Goal: Use online tool/utility: Utilize a website feature to perform a specific function

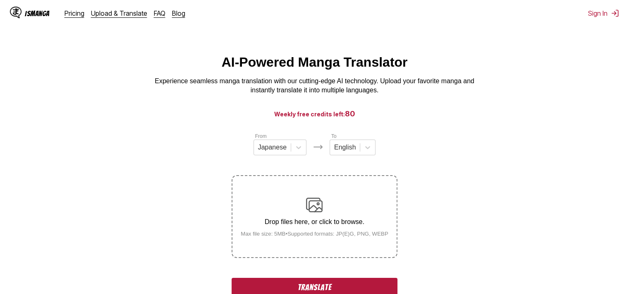
scroll to position [41, 0]
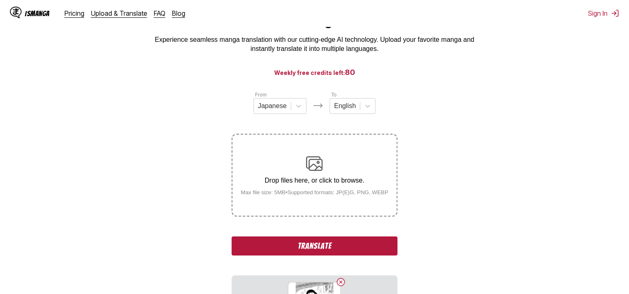
click at [345, 246] on button "Translate" at bounding box center [315, 245] width 166 height 19
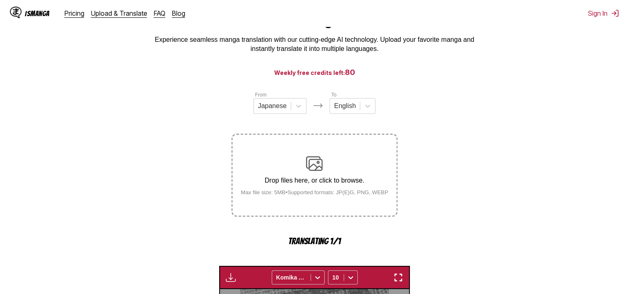
scroll to position [251, 0]
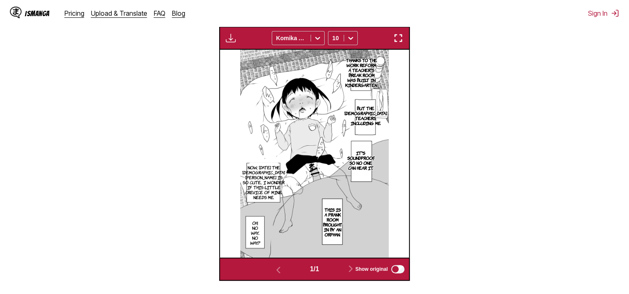
click at [401, 30] on div "Available for premium users only Komika Axis 10" at bounding box center [314, 37] width 191 height 23
click at [401, 36] on img "button" at bounding box center [399, 38] width 10 height 10
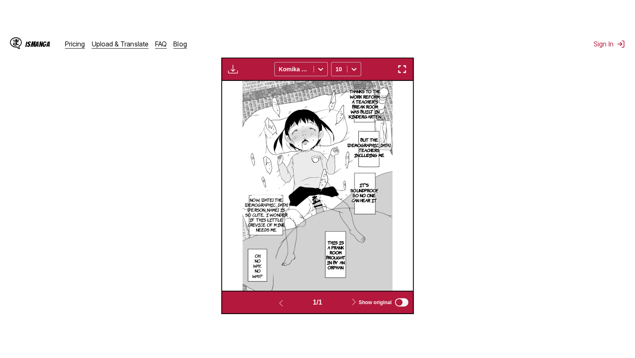
scroll to position [96, 0]
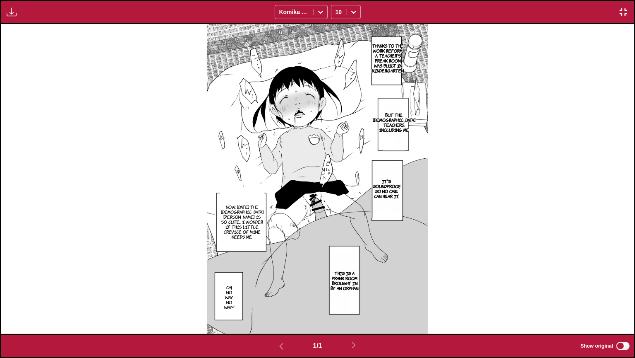
click at [395, 61] on p "Thanks to the work reform, a teacher's break room was built in kindergarten." at bounding box center [388, 57] width 36 height 33
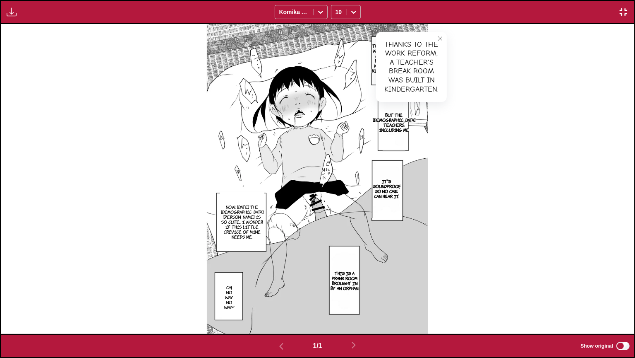
click at [441, 36] on icon "close-tooltip" at bounding box center [440, 39] width 6 height 6
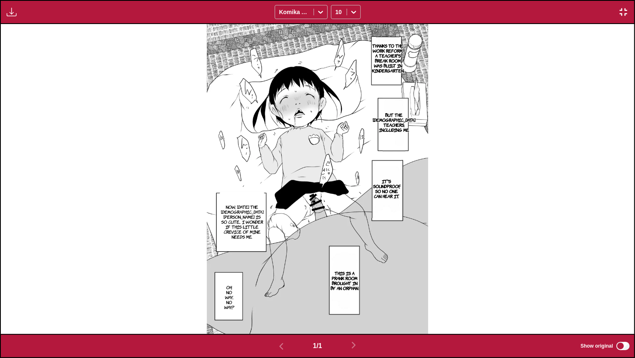
click at [384, 129] on p "But the [DEMOGRAPHIC_DATA] teachers, including me" at bounding box center [394, 121] width 46 height 23
click at [465, 101] on icon "close-tooltip" at bounding box center [468, 99] width 6 height 6
click at [389, 183] on p "It's soundproof, so no one can hear it." at bounding box center [387, 188] width 30 height 23
click at [435, 161] on button "close-tooltip" at bounding box center [428, 165] width 13 height 13
click at [357, 279] on p "This is a prank room brought in by an orphan." at bounding box center [344, 280] width 33 height 23
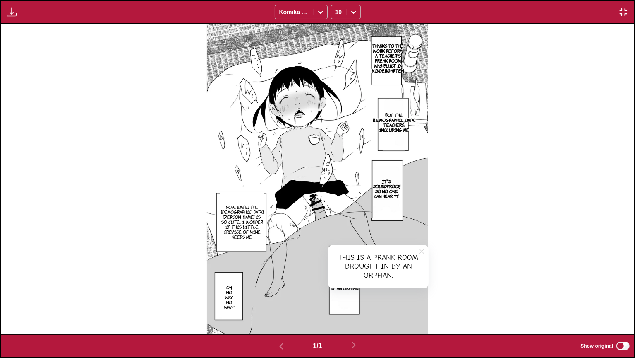
click at [255, 230] on p "Now, [DATE] the [DEMOGRAPHIC_DATA] [PERSON_NAME] is so cute... I wonder if this…" at bounding box center [242, 221] width 46 height 38
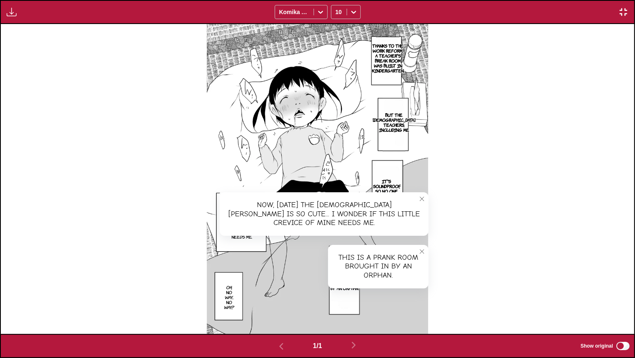
click at [421, 250] on icon "close-tooltip" at bounding box center [422, 251] width 6 height 6
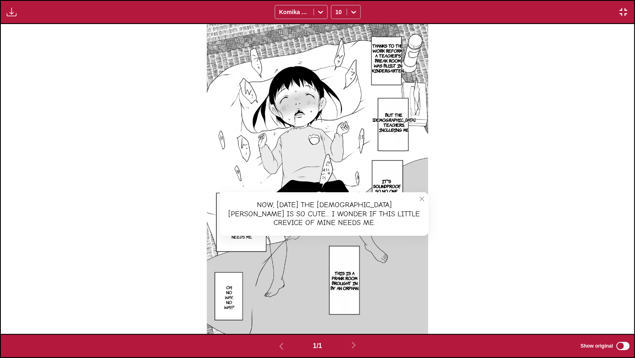
click at [419, 195] on button "close-tooltip" at bounding box center [421, 198] width 13 height 13
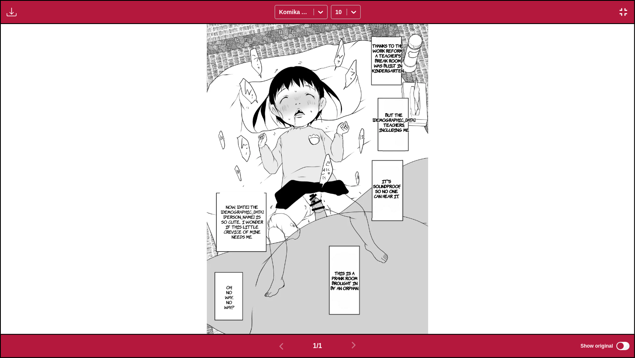
click at [233, 293] on p "Oh, no way... No way...?" at bounding box center [230, 297] width 14 height 28
click at [308, 284] on button "close-tooltip" at bounding box center [310, 281] width 13 height 13
click at [625, 13] on img "button" at bounding box center [624, 12] width 10 height 10
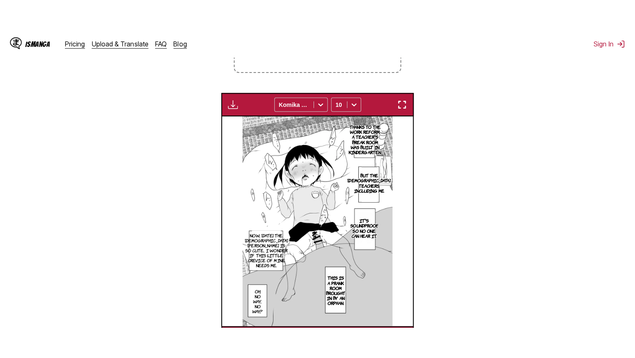
scroll to position [92, 0]
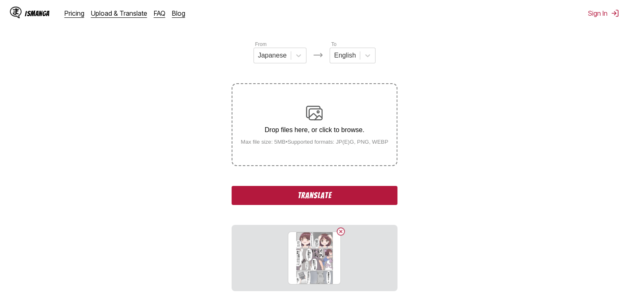
click at [351, 200] on button "Translate" at bounding box center [315, 195] width 166 height 19
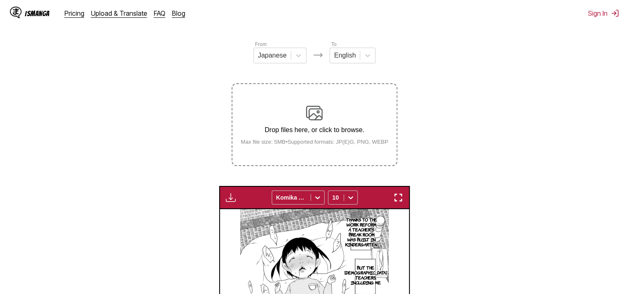
click at [398, 197] on img "button" at bounding box center [399, 197] width 10 height 10
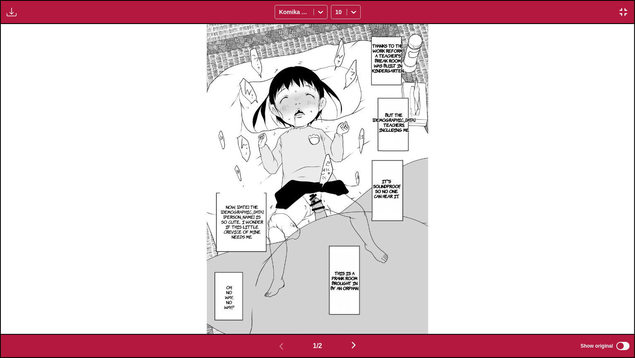
scroll to position [0, 634]
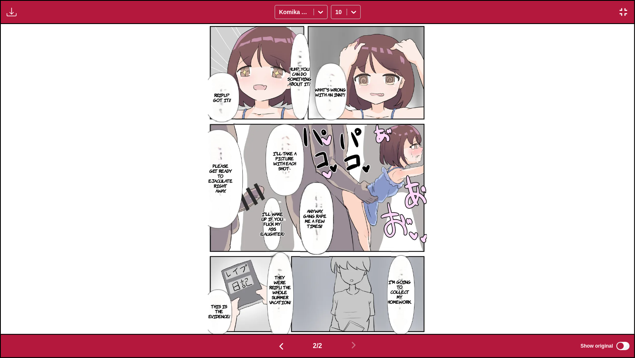
click at [335, 91] on p "What's wrong with an inn?!" at bounding box center [330, 91] width 34 height 13
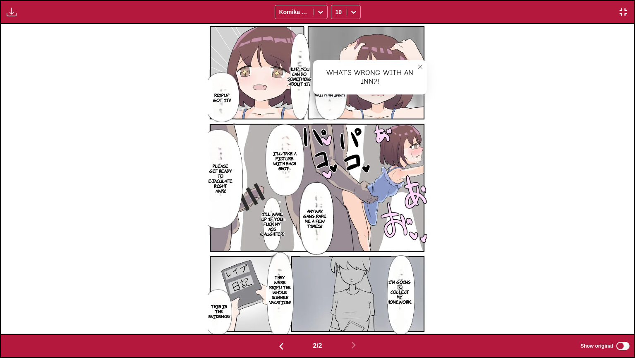
click at [422, 67] on icon "close-tooltip" at bounding box center [421, 67] width 6 height 6
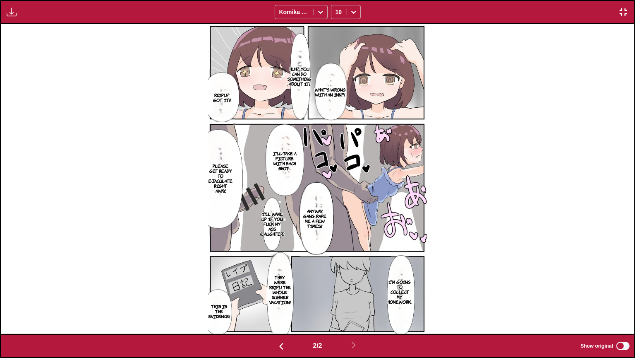
click at [300, 78] on p "Huh? You can do something about it!" at bounding box center [299, 76] width 27 height 23
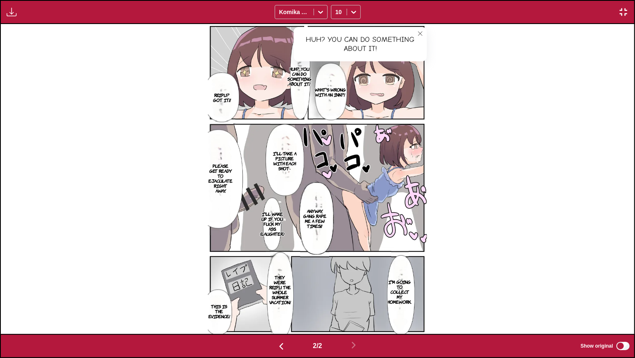
click at [423, 27] on button "close-tooltip" at bounding box center [420, 33] width 13 height 13
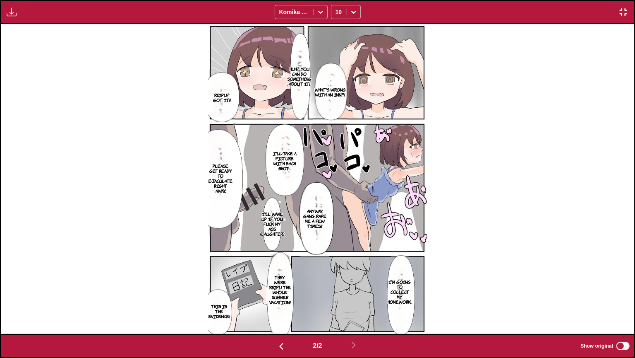
click at [307, 212] on p "Anyway, gang rape me a few times!!" at bounding box center [314, 218] width 29 height 23
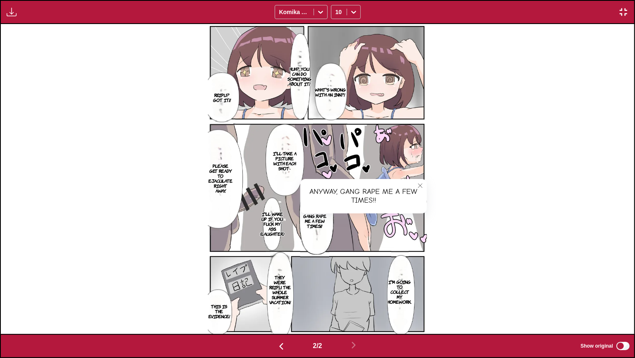
click at [288, 154] on p "I'll take a picture with each shot-" at bounding box center [285, 160] width 29 height 23
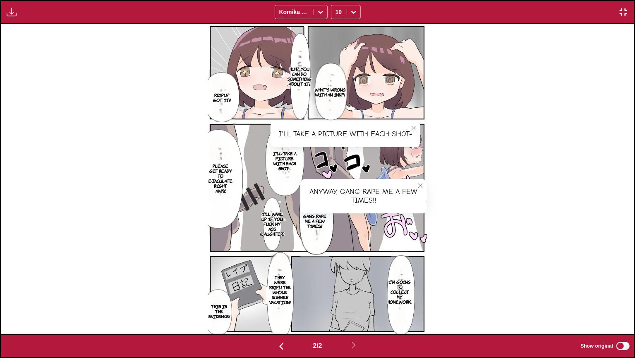
click at [274, 232] on p "I'll wake up if you fuck my ass. (laughter)" at bounding box center [272, 223] width 27 height 28
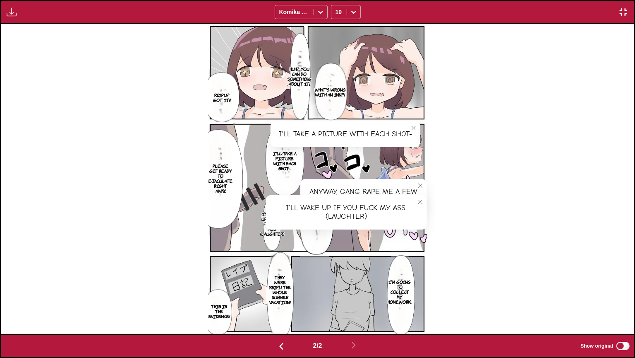
click at [215, 190] on p "Please get ready to ejaculate right away." at bounding box center [220, 177] width 27 height 33
click at [407, 293] on p "I'm going to collect my homework." at bounding box center [400, 291] width 27 height 28
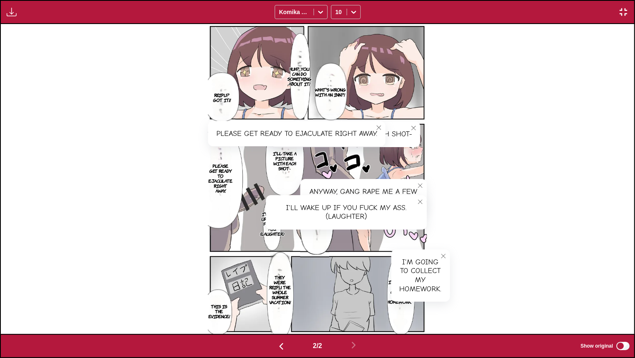
click at [284, 276] on p "They were reipu the whole summer vacation!" at bounding box center [280, 289] width 25 height 33
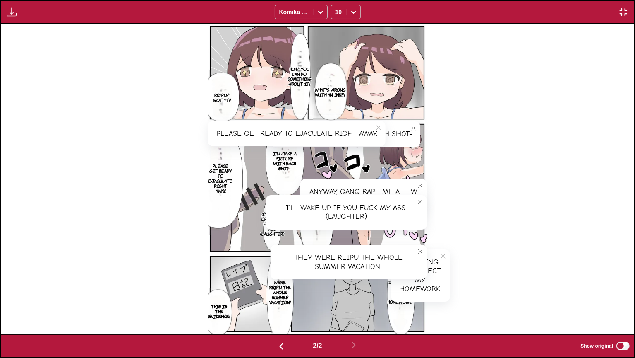
click at [227, 293] on p "This is the evidence!" at bounding box center [219, 311] width 25 height 18
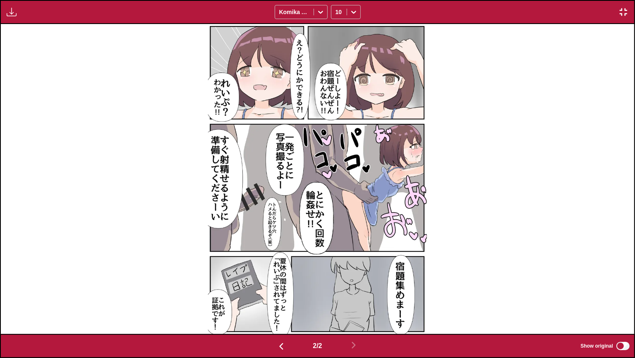
click at [623, 12] on img "button" at bounding box center [624, 12] width 10 height 10
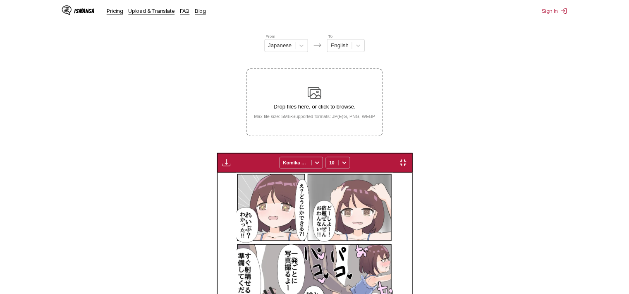
scroll to position [0, 189]
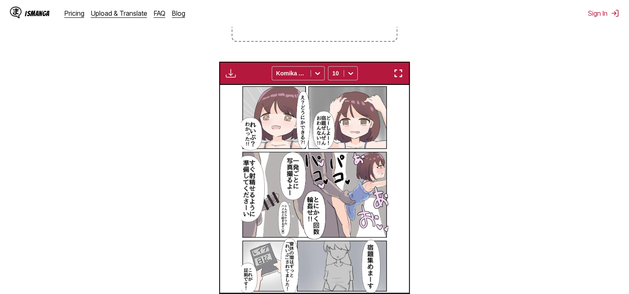
click at [558, 108] on section "From Japanese To English Drop files here, or click to browse. Max file size: 5M…" at bounding box center [315, 116] width 616 height 400
